Goal: Use online tool/utility: Utilize a website feature to perform a specific function

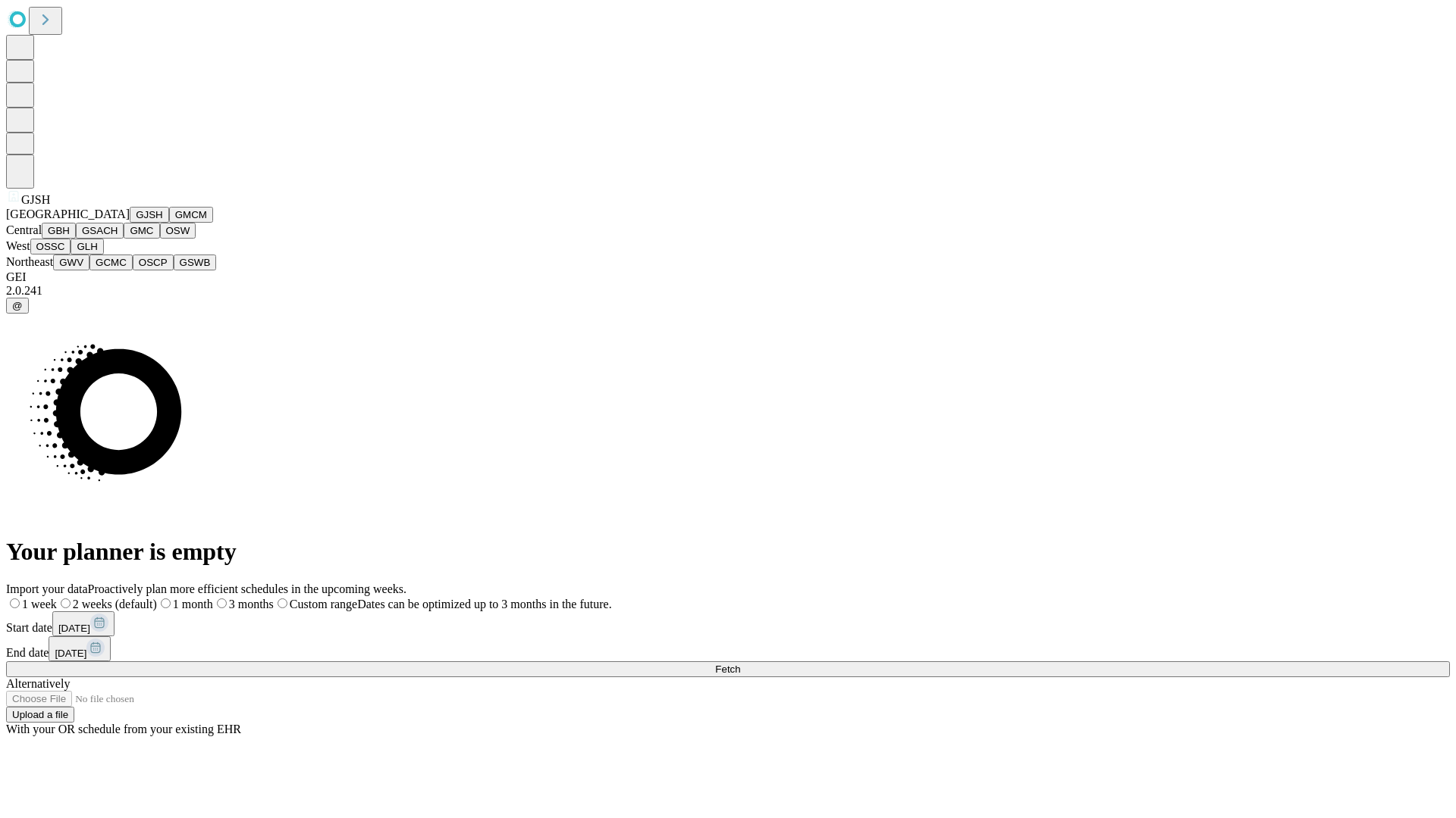
click at [129, 222] on button "GJSH" at bounding box center [149, 214] width 39 height 16
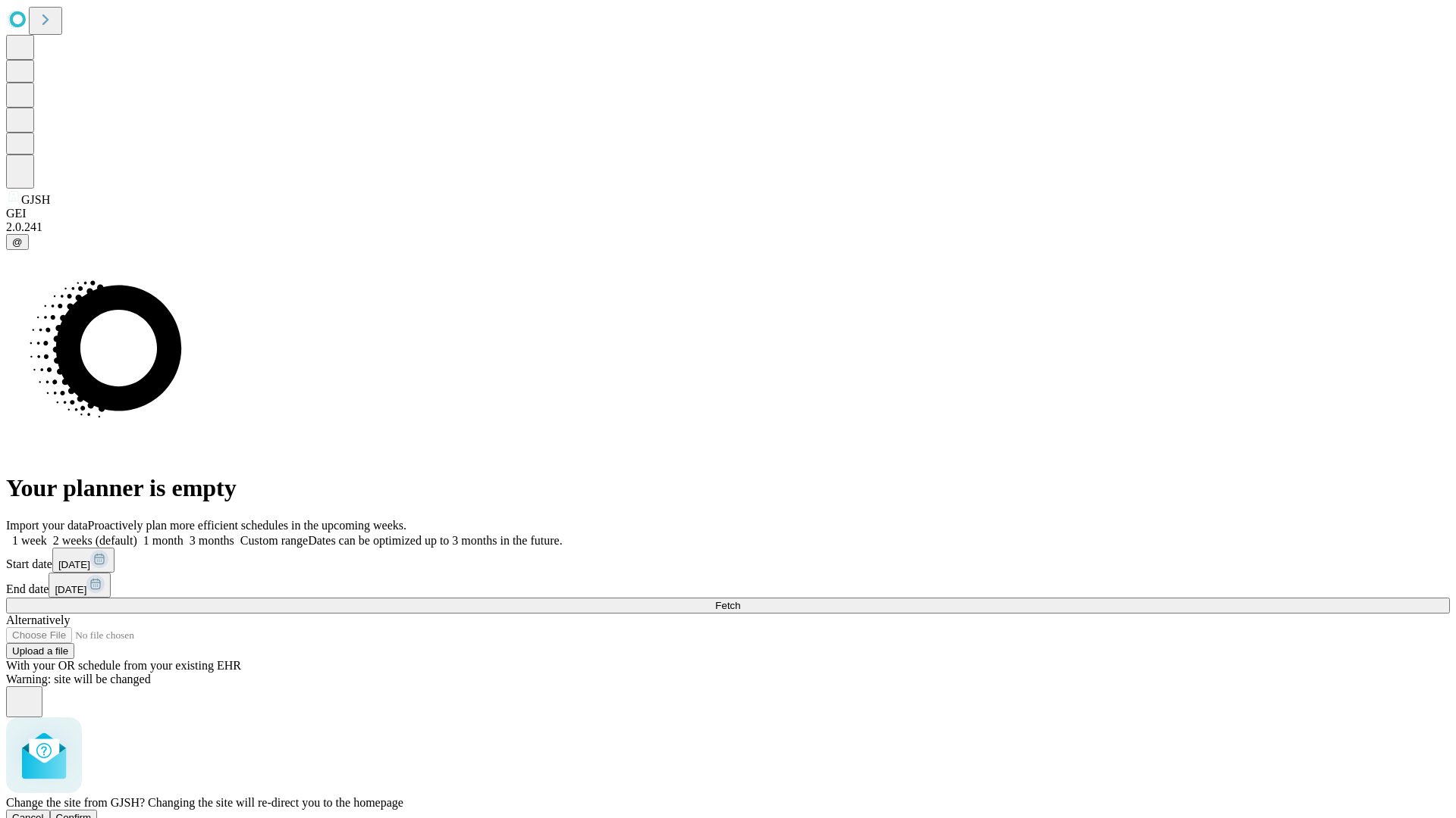
click at [91, 813] on span "Confirm" at bounding box center [74, 818] width 35 height 12
click at [137, 534] on label "2 weeks (default)" at bounding box center [92, 541] width 90 height 13
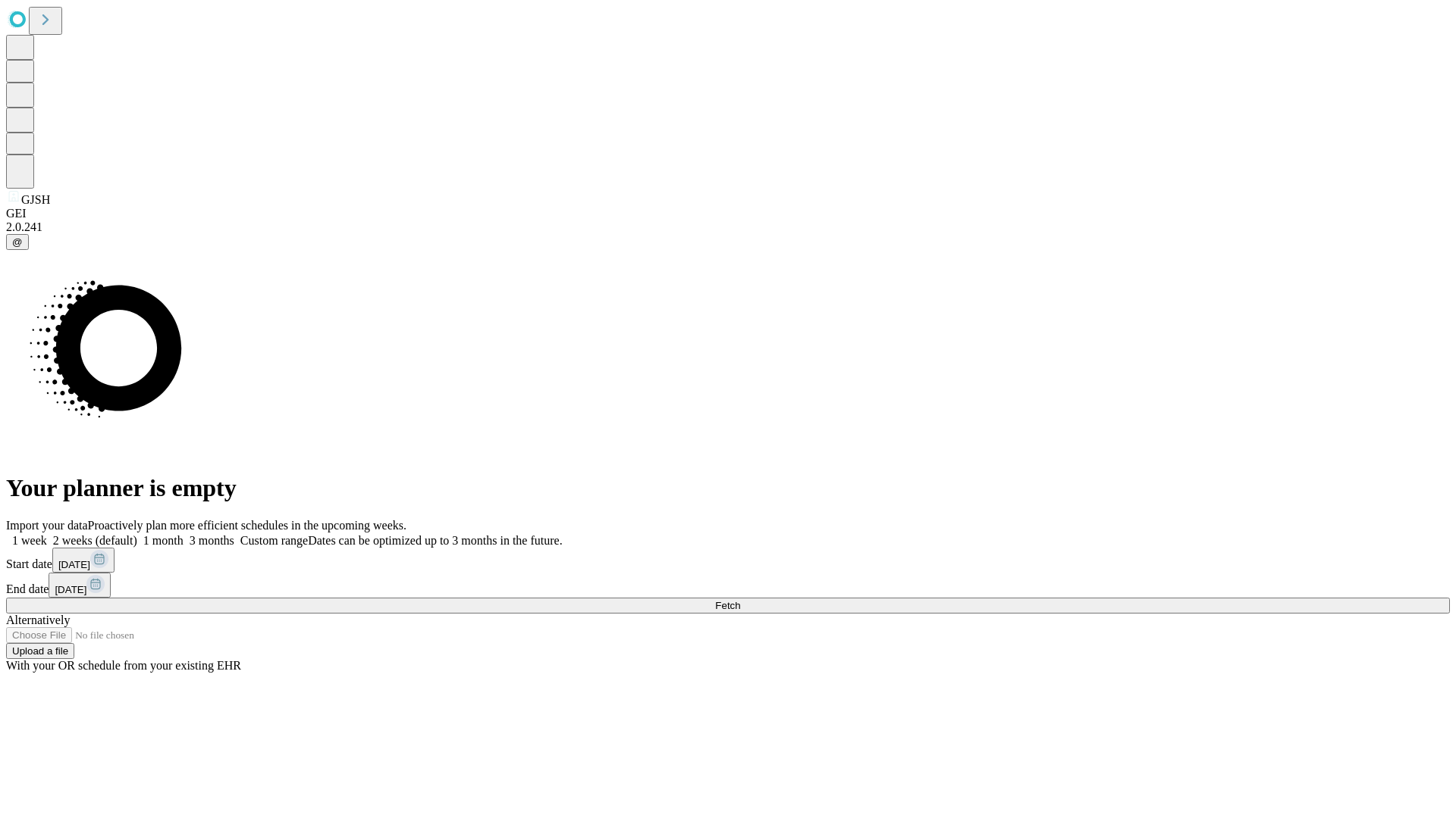
click at [740, 600] on span "Fetch" at bounding box center [727, 605] width 25 height 12
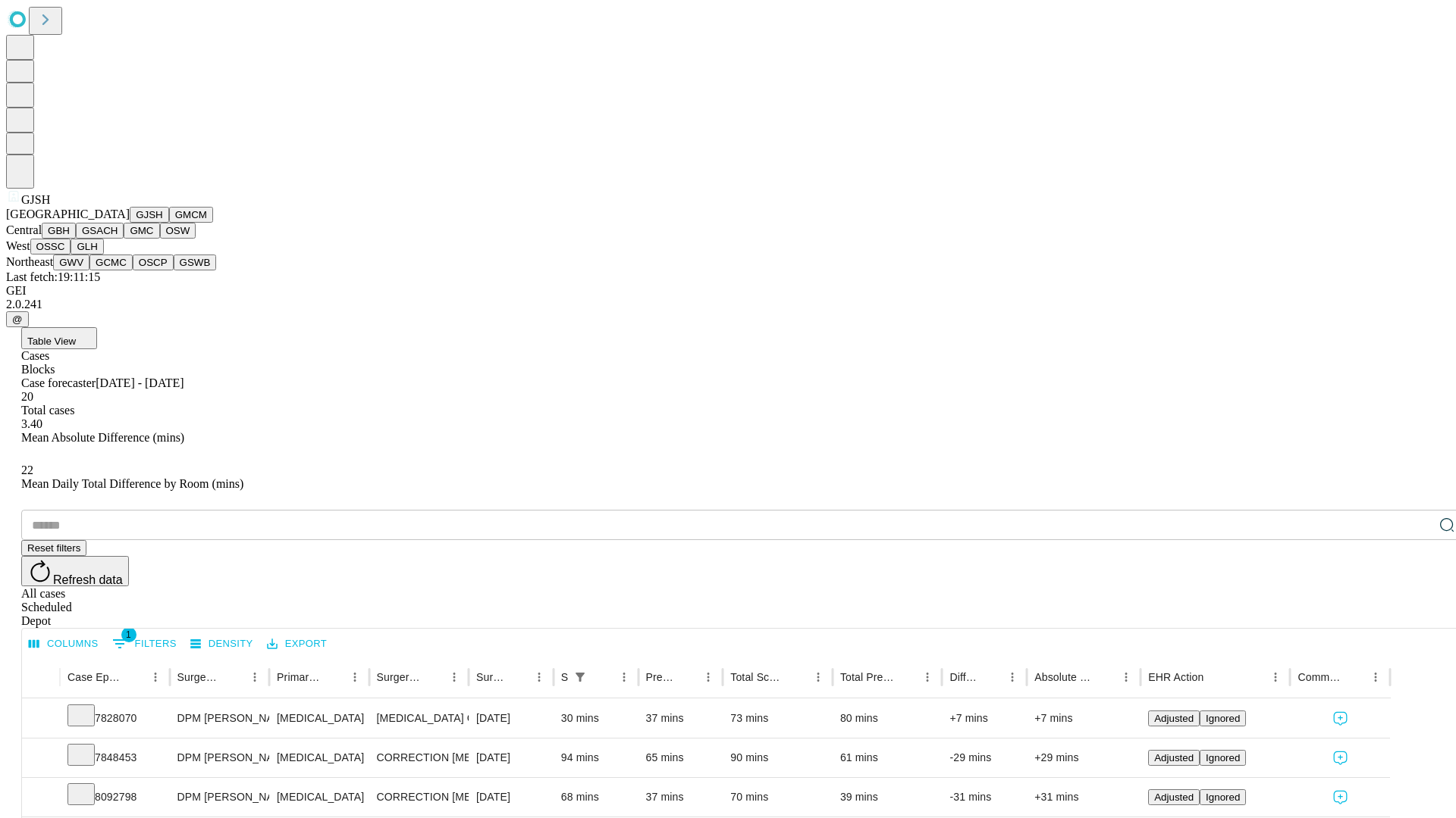
click at [169, 222] on button "GMCM" at bounding box center [192, 214] width 44 height 16
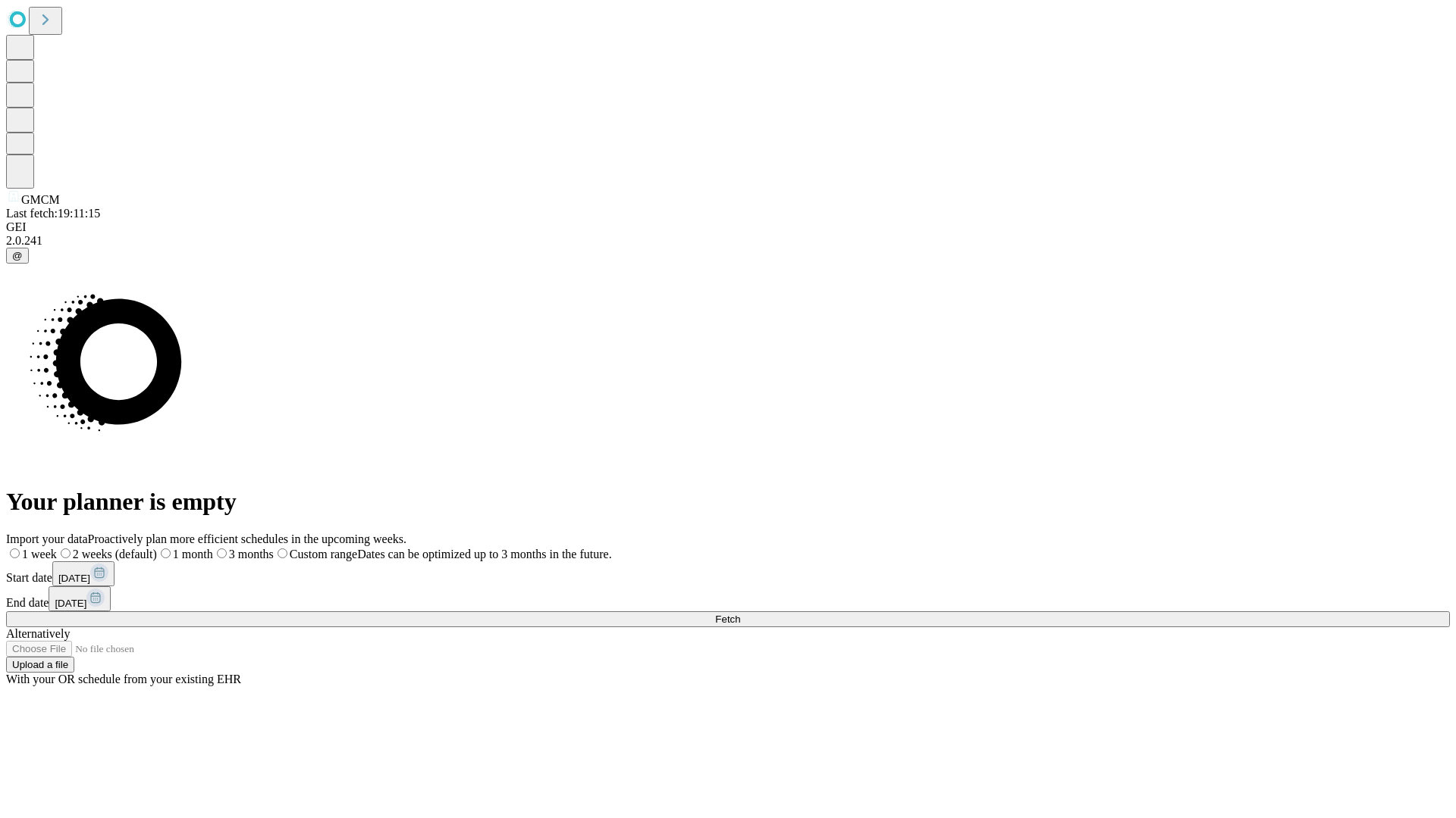
click at [157, 548] on label "2 weeks (default)" at bounding box center [106, 554] width 100 height 13
click at [740, 614] on span "Fetch" at bounding box center [727, 619] width 25 height 12
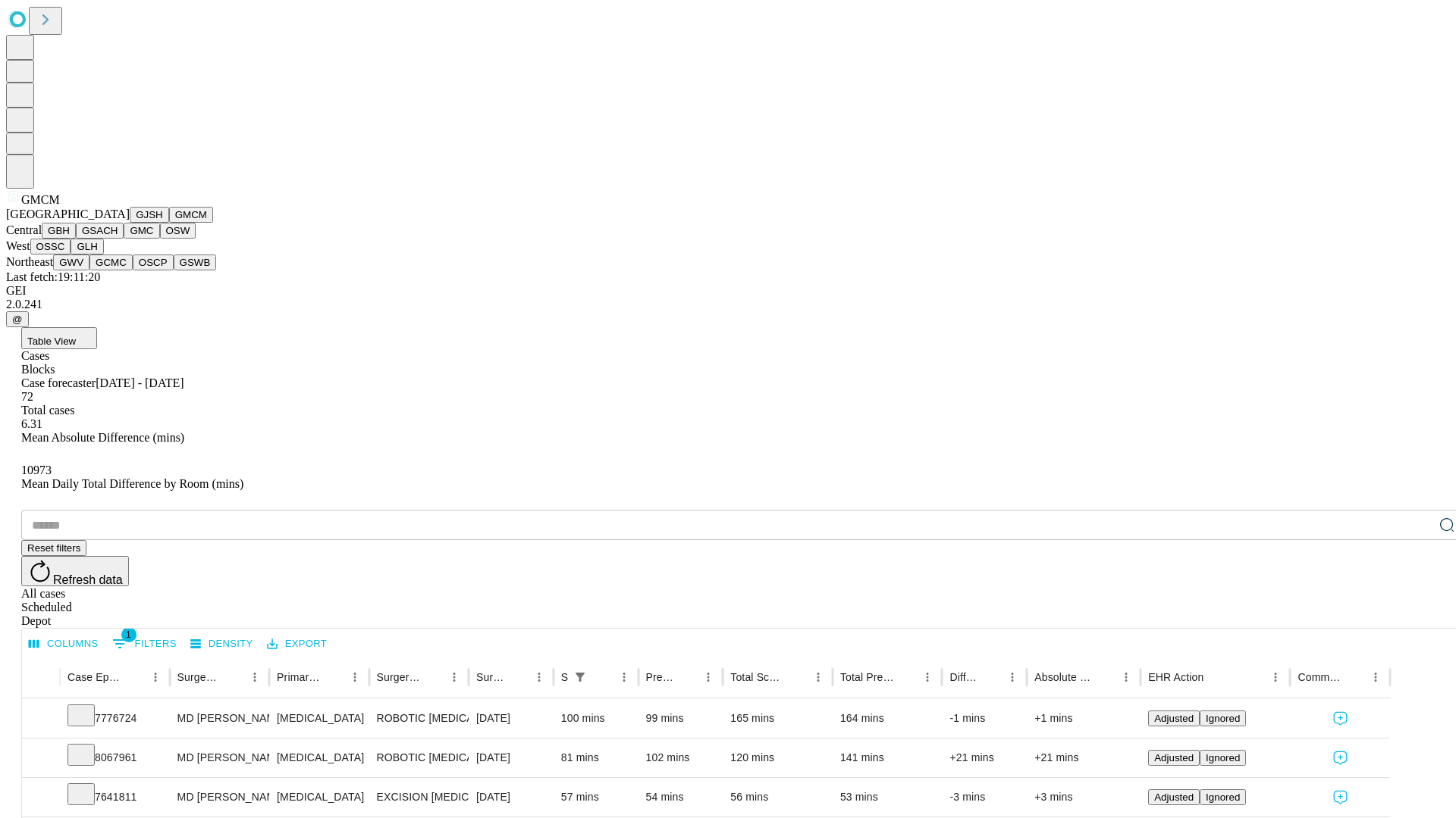
click at [75, 238] on button "GBH" at bounding box center [59, 230] width 34 height 16
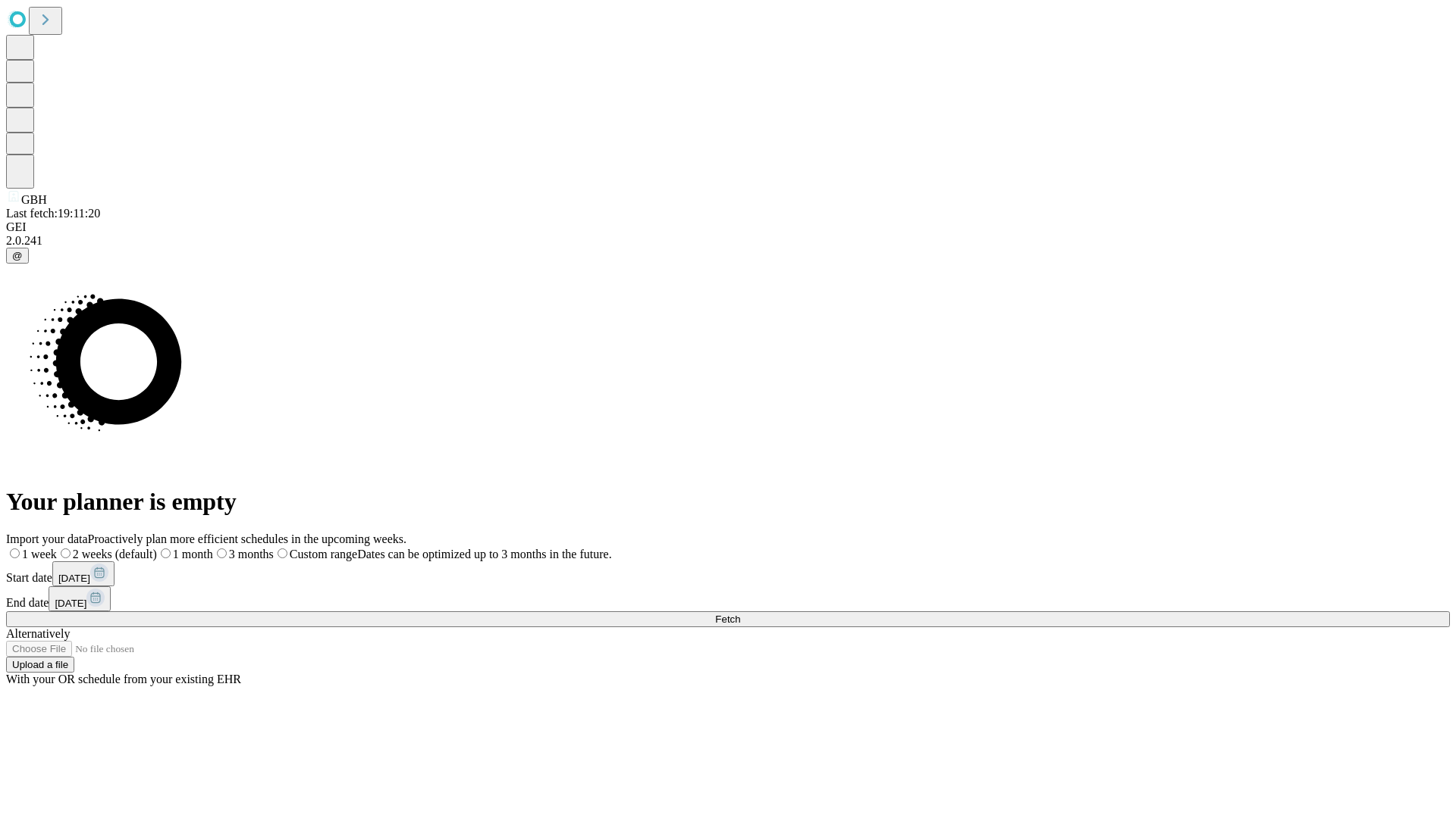
click at [157, 548] on label "2 weeks (default)" at bounding box center [106, 554] width 100 height 13
click at [740, 614] on span "Fetch" at bounding box center [727, 619] width 25 height 12
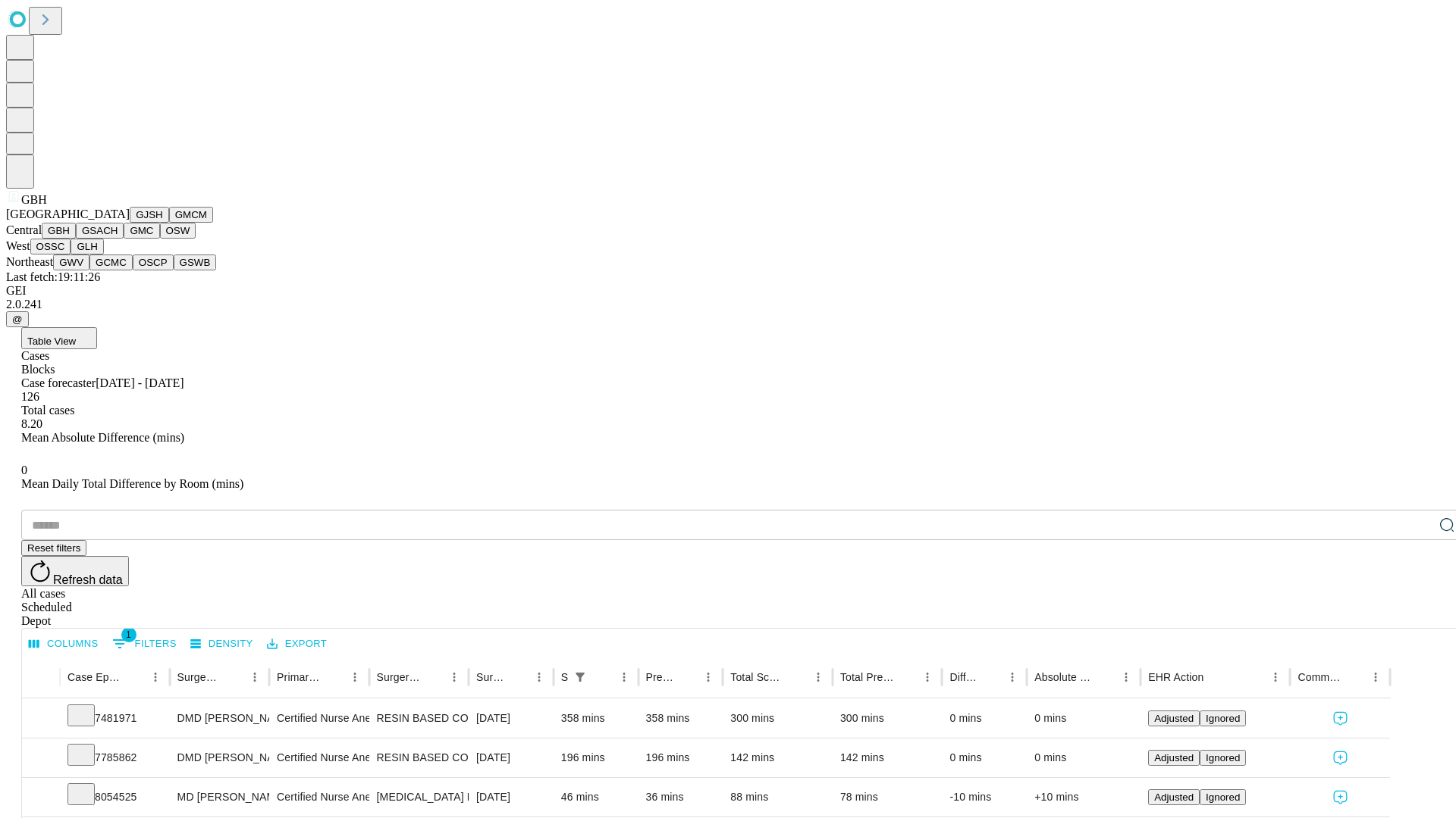
click at [118, 238] on button "GSACH" at bounding box center [99, 230] width 48 height 16
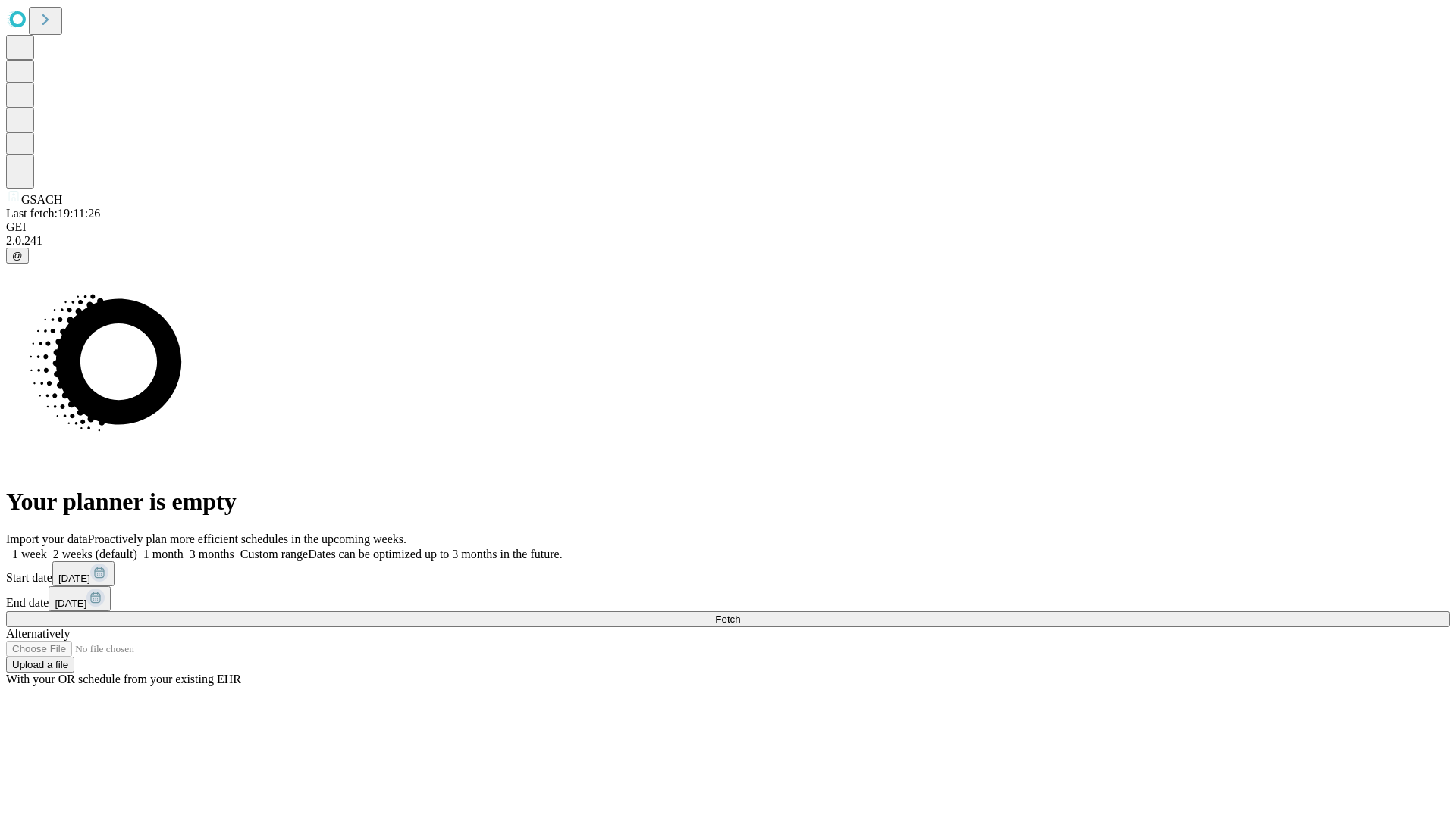
click at [137, 548] on label "2 weeks (default)" at bounding box center [92, 554] width 90 height 13
click at [740, 614] on span "Fetch" at bounding box center [727, 619] width 25 height 12
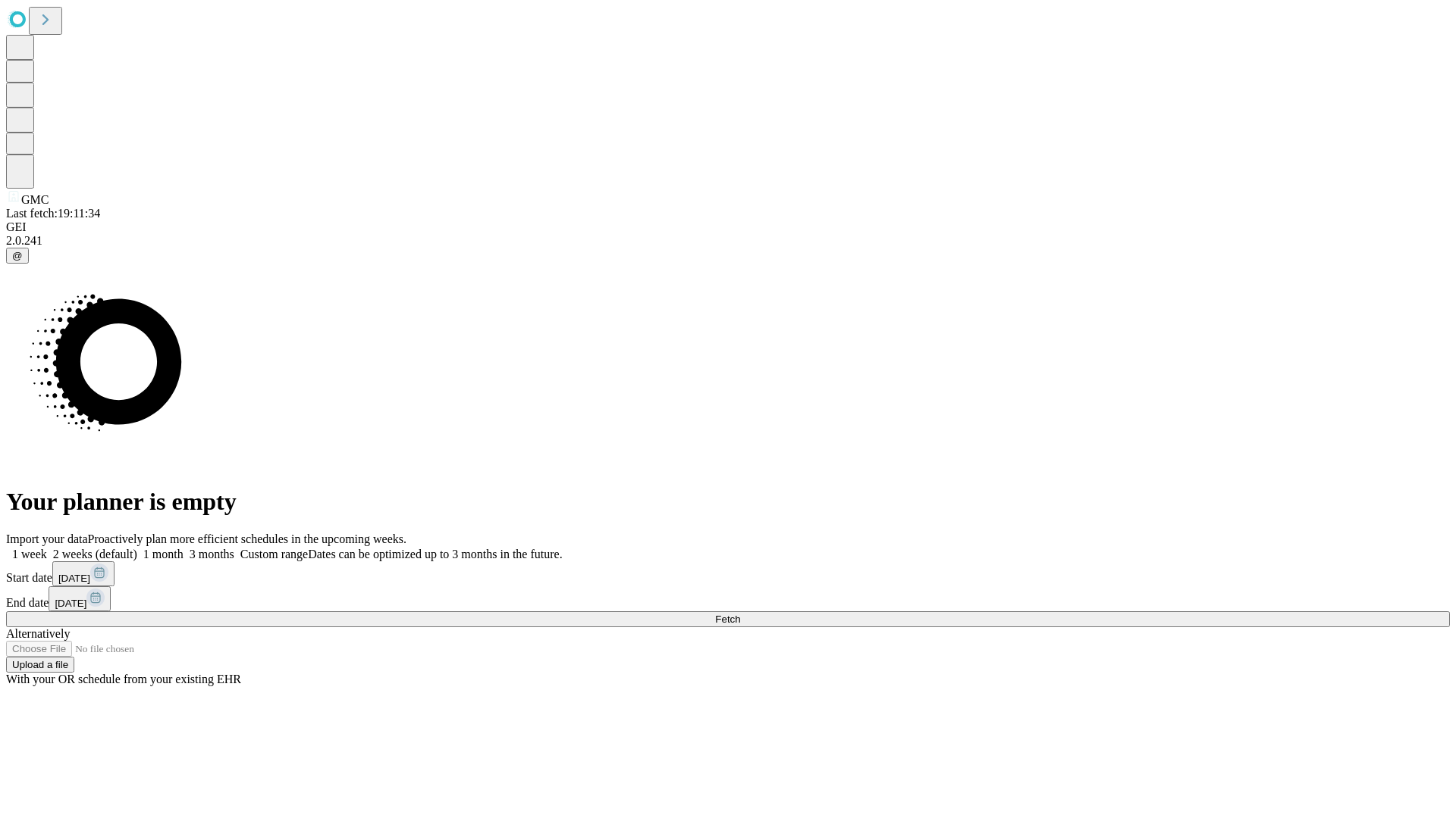
click at [137, 548] on label "2 weeks (default)" at bounding box center [92, 554] width 90 height 13
click at [740, 614] on span "Fetch" at bounding box center [727, 619] width 25 height 12
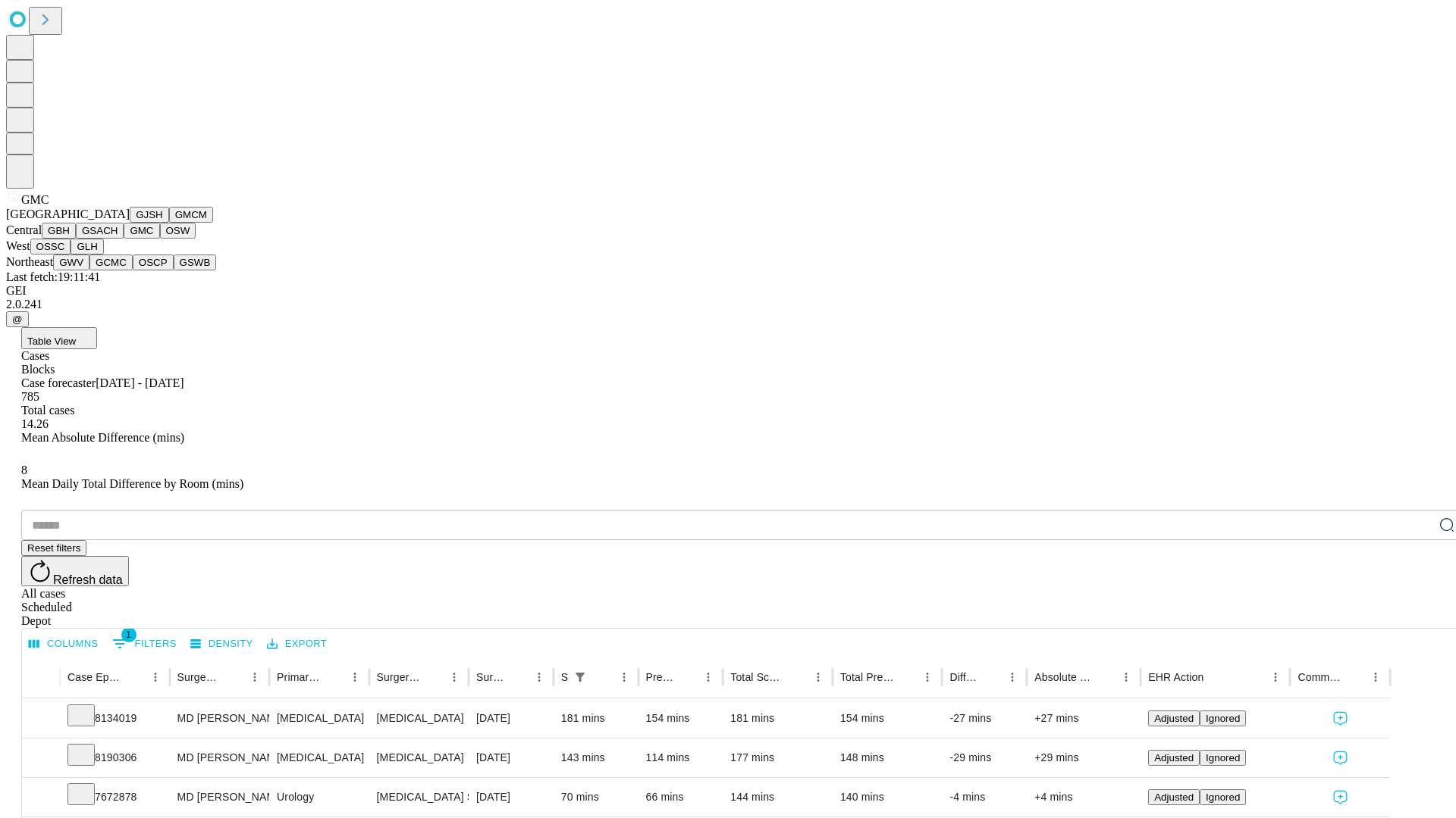
click at [160, 238] on button "OSW" at bounding box center [177, 230] width 36 height 16
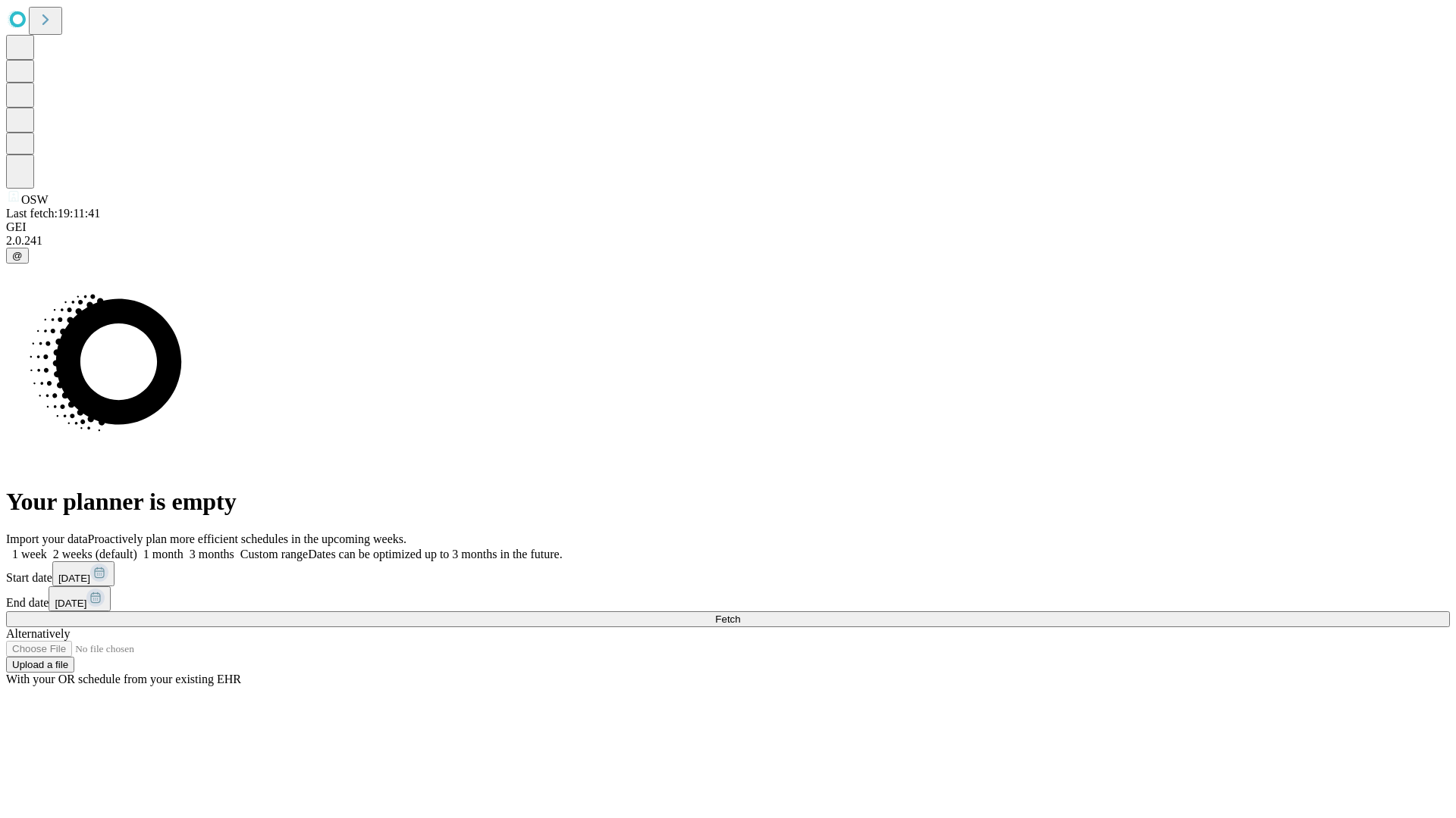
click at [137, 548] on label "2 weeks (default)" at bounding box center [92, 554] width 90 height 13
click at [740, 614] on span "Fetch" at bounding box center [727, 619] width 25 height 12
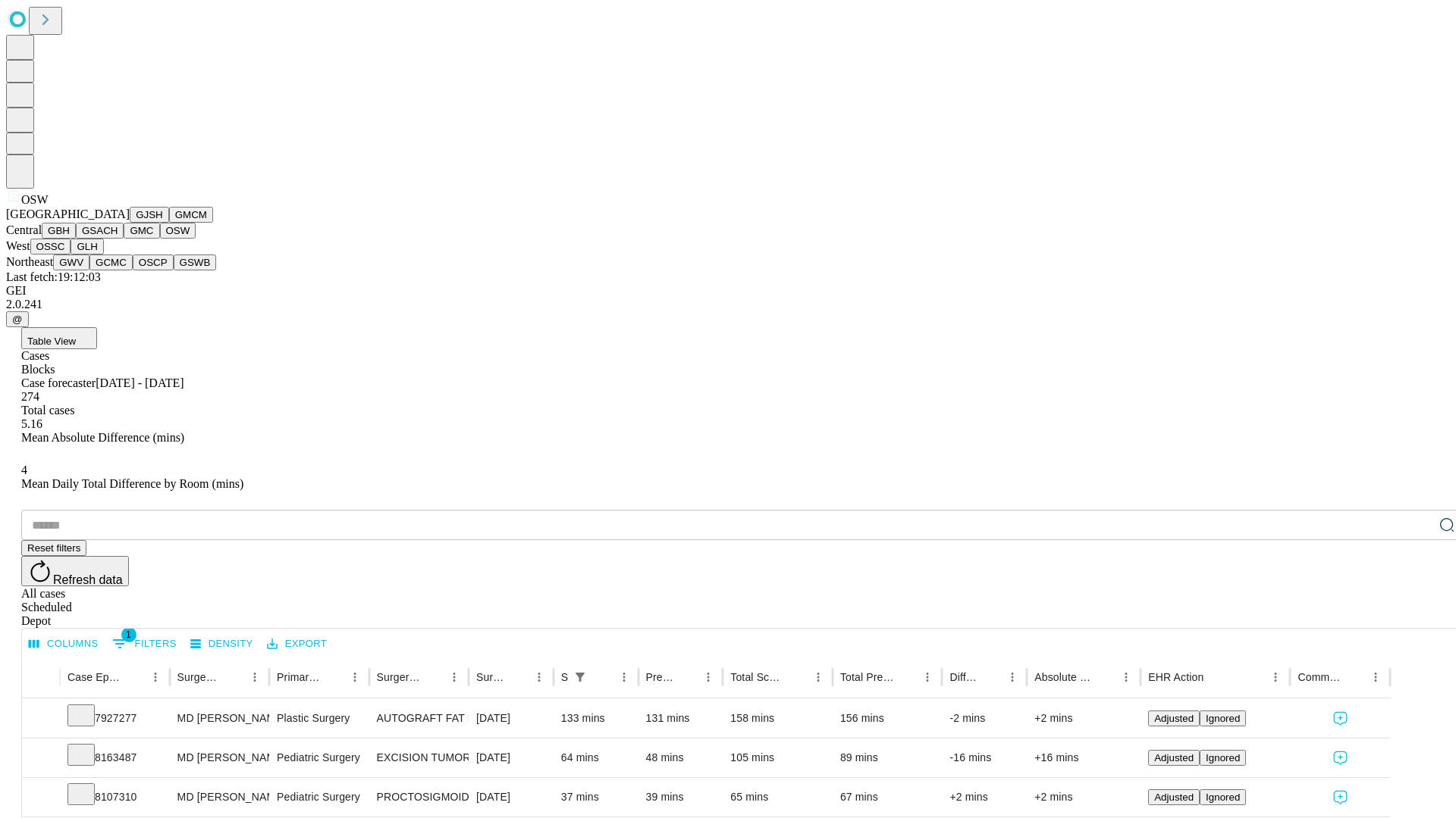
click at [71, 254] on button "OSSC" at bounding box center [51, 246] width 41 height 16
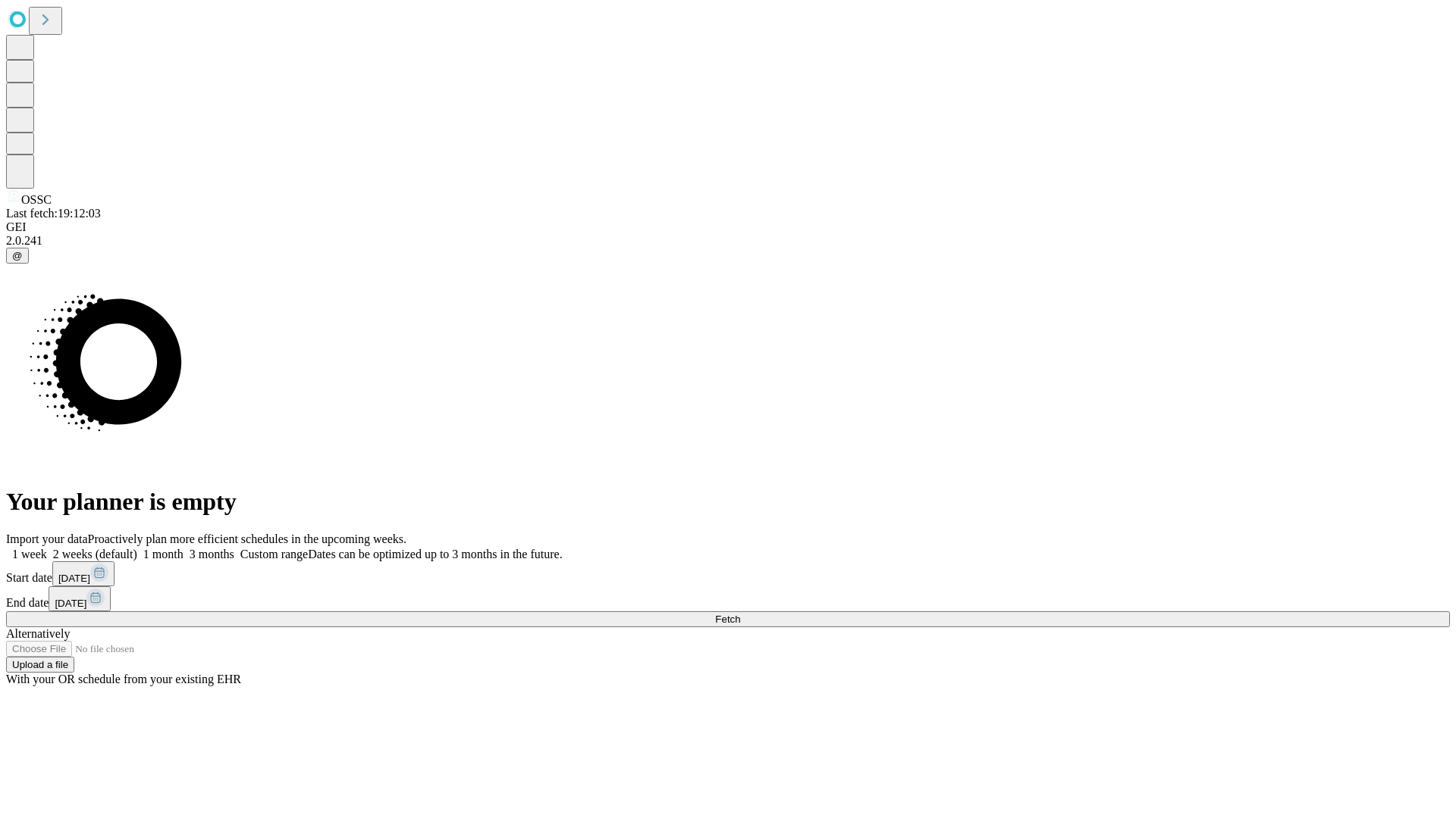
click at [137, 548] on label "2 weeks (default)" at bounding box center [92, 554] width 90 height 13
click at [740, 614] on span "Fetch" at bounding box center [727, 619] width 25 height 12
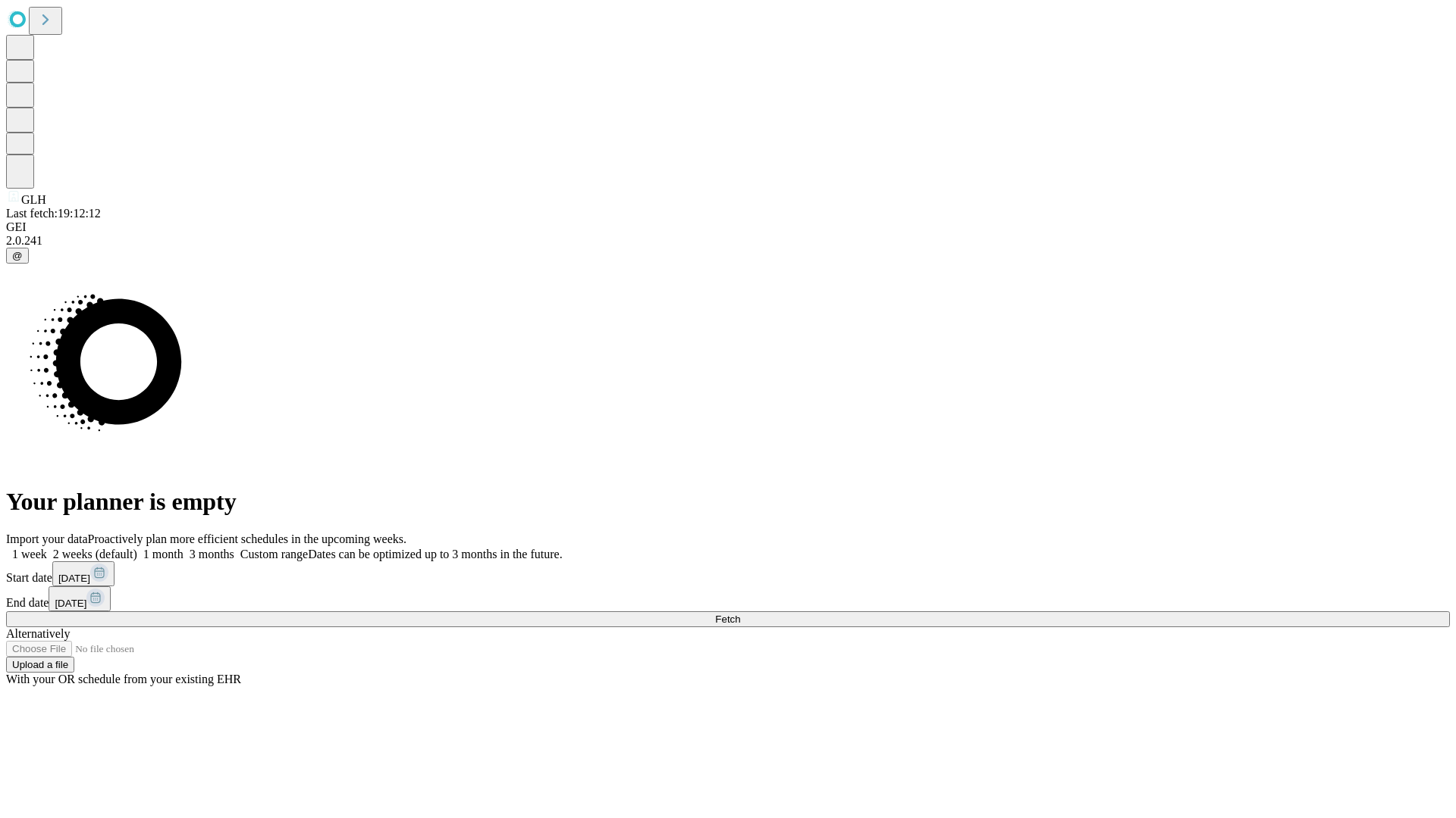
click at [137, 548] on label "2 weeks (default)" at bounding box center [92, 554] width 90 height 13
click at [740, 614] on span "Fetch" at bounding box center [727, 619] width 25 height 12
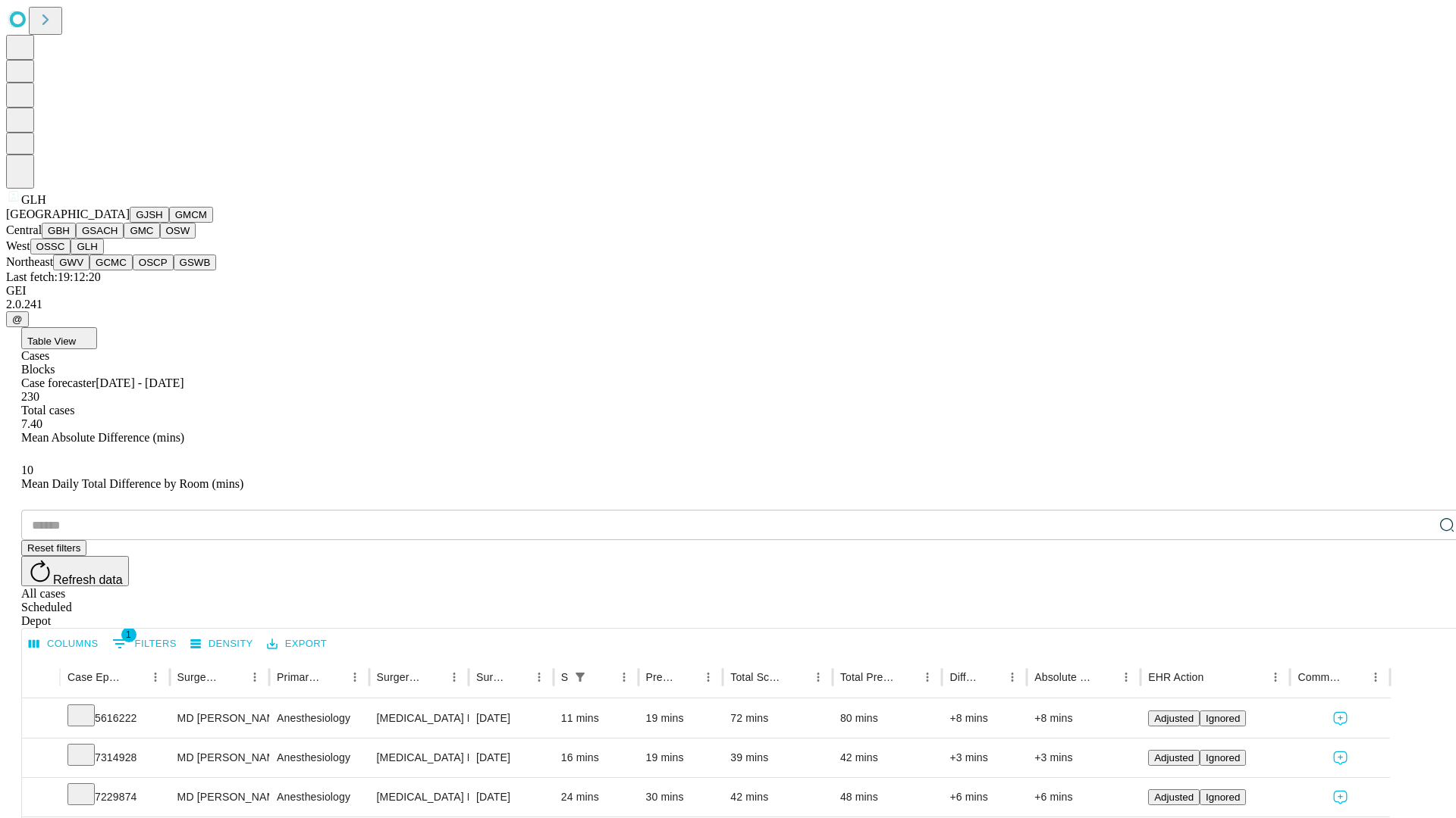
click at [90, 270] on button "GWV" at bounding box center [71, 262] width 36 height 16
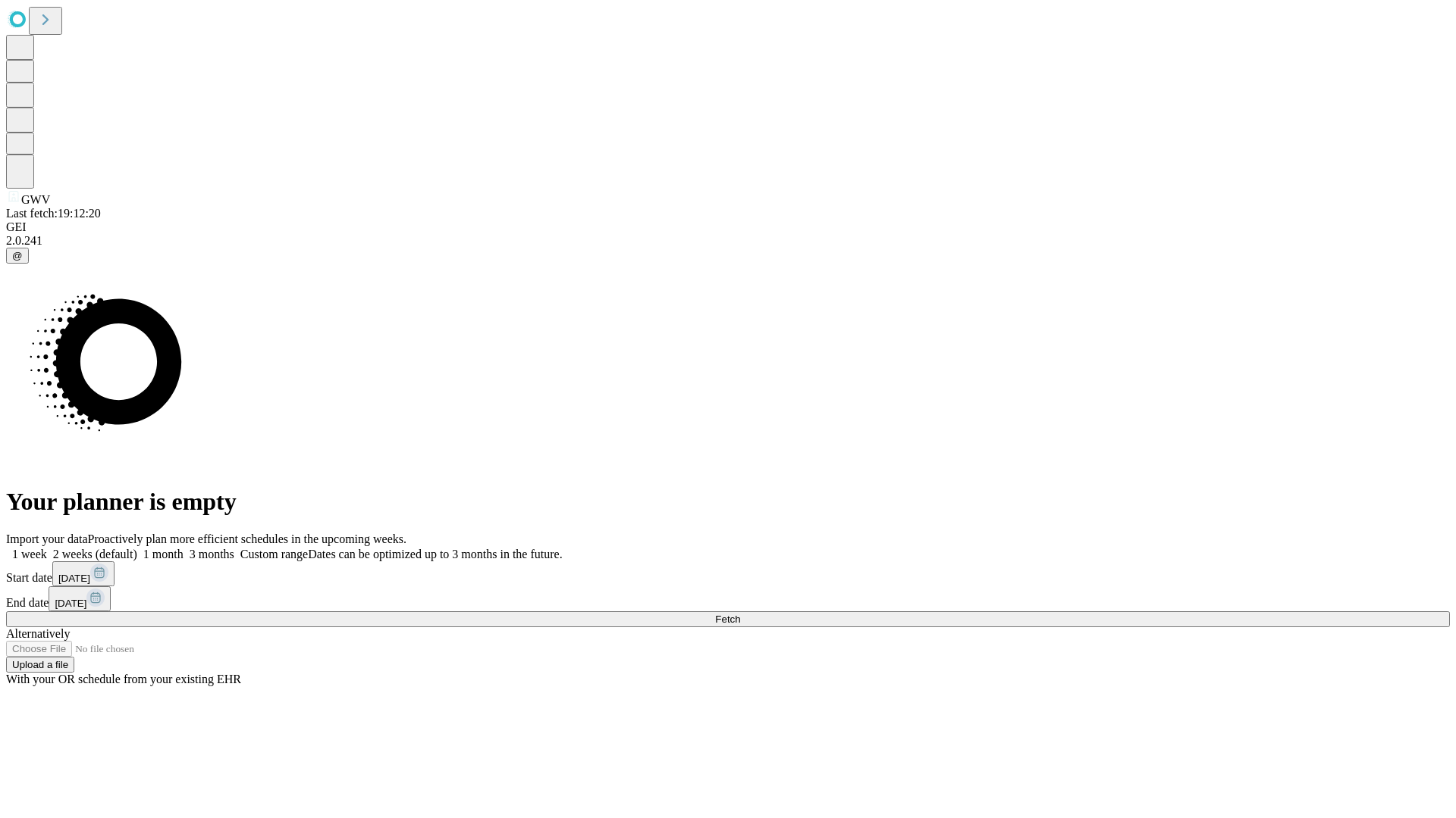
click at [137, 548] on label "2 weeks (default)" at bounding box center [92, 554] width 90 height 13
click at [740, 614] on span "Fetch" at bounding box center [727, 619] width 25 height 12
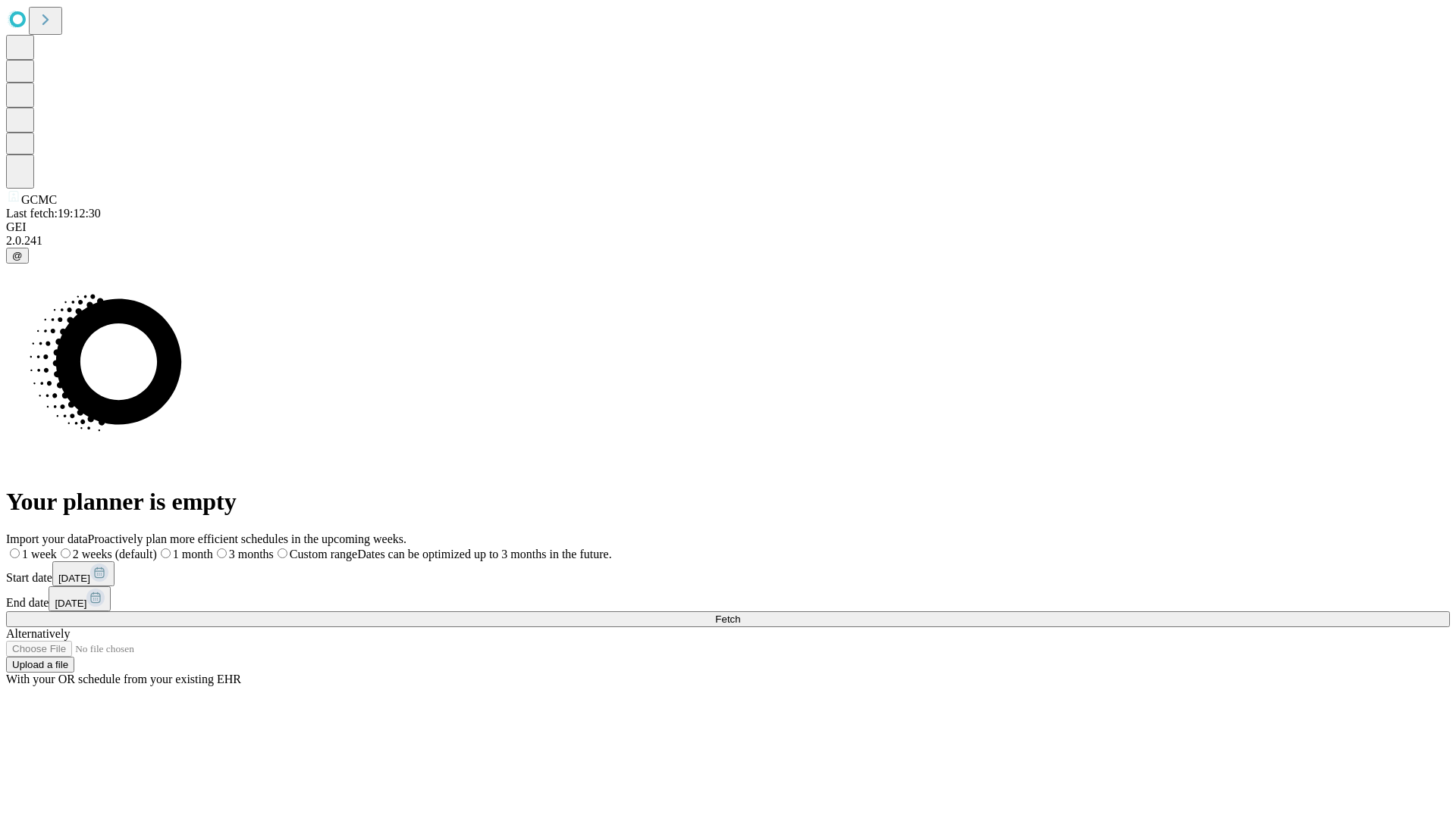
click at [157, 548] on label "2 weeks (default)" at bounding box center [106, 554] width 100 height 13
click at [740, 614] on span "Fetch" at bounding box center [727, 619] width 25 height 12
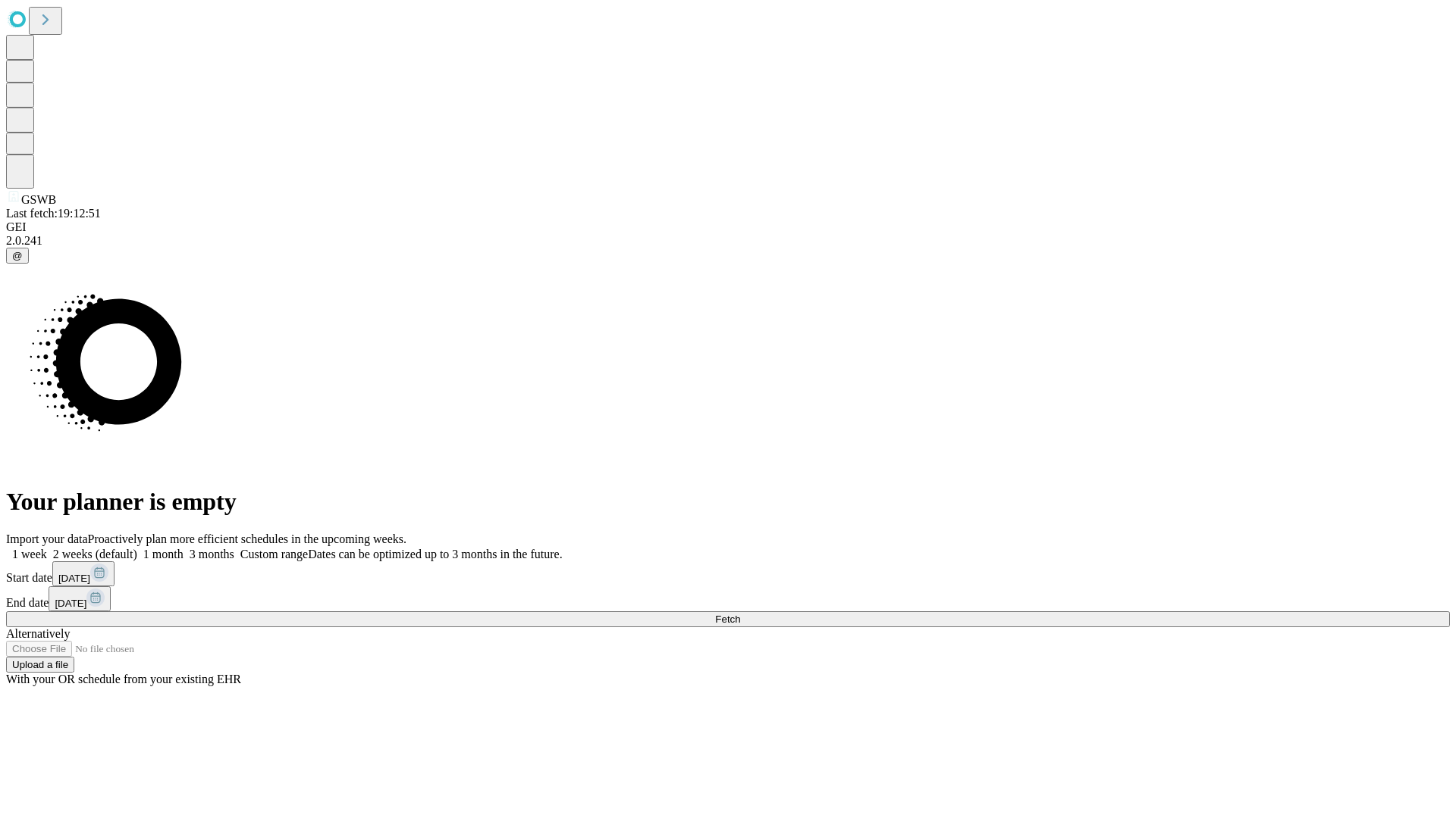
click at [137, 548] on label "2 weeks (default)" at bounding box center [92, 554] width 90 height 13
click at [740, 614] on span "Fetch" at bounding box center [727, 619] width 25 height 12
